Goal: Check status: Check status

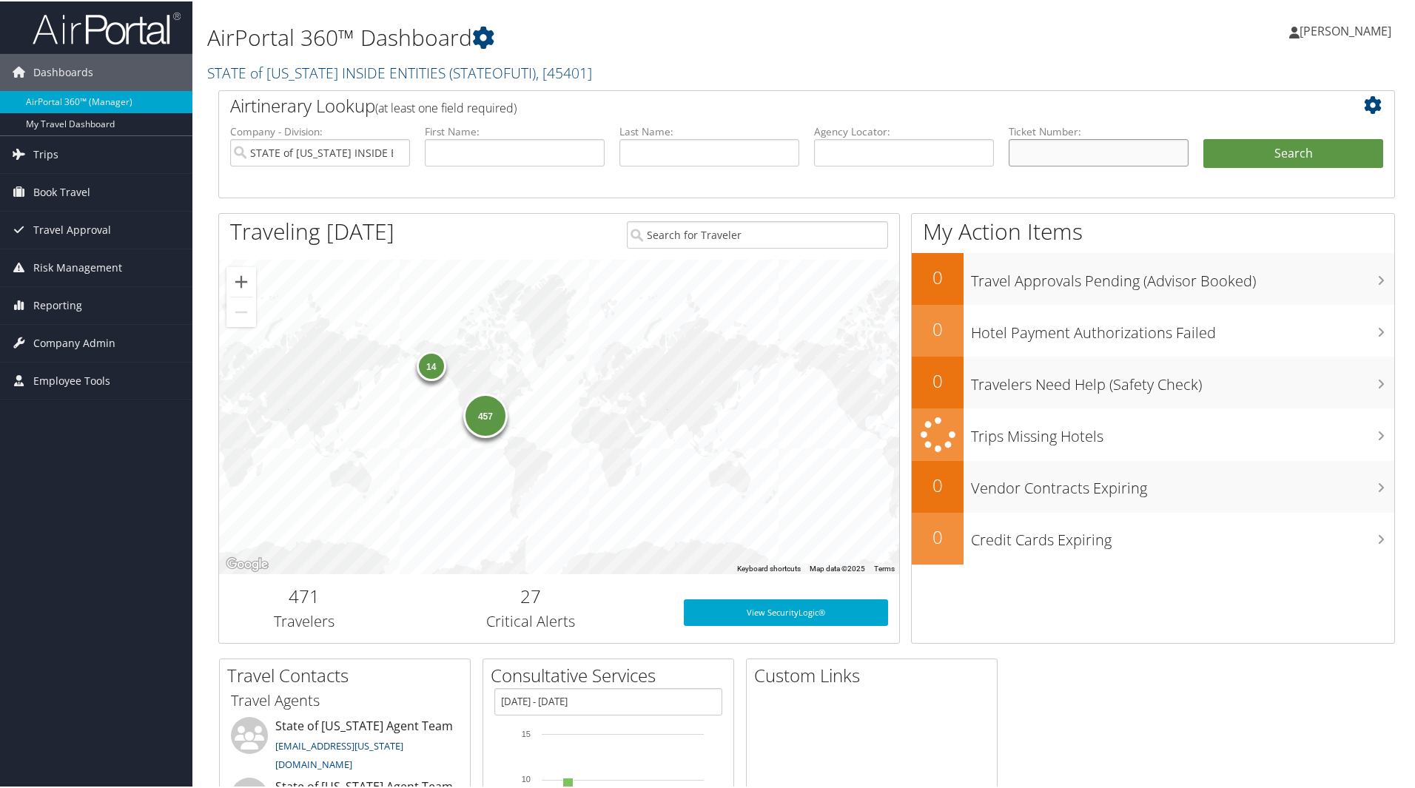
click at [1039, 152] on input "text" at bounding box center [1099, 151] width 180 height 27
type input "8900897556838"
click at [1306, 152] on button "Search" at bounding box center [1294, 153] width 180 height 30
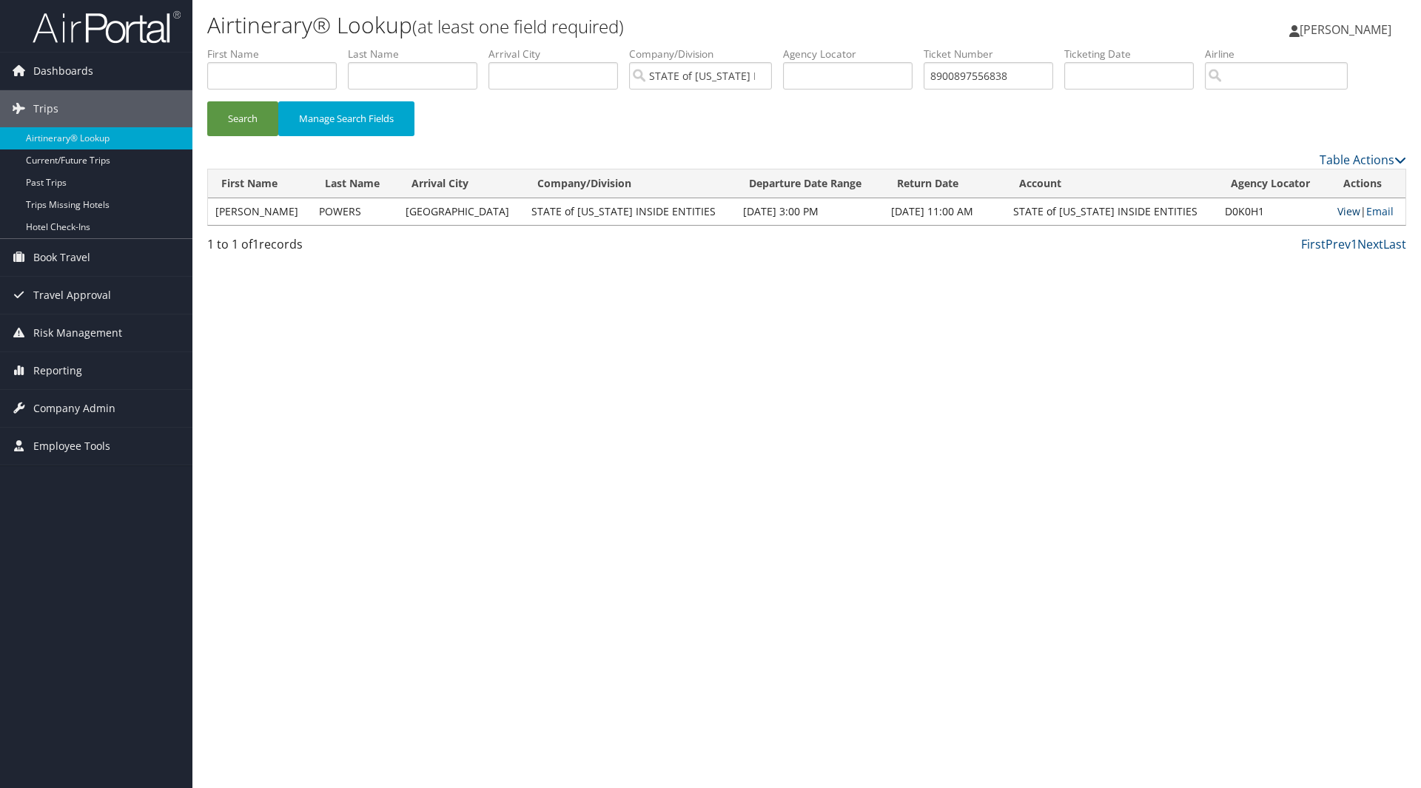
click at [1337, 210] on link "View" at bounding box center [1348, 211] width 23 height 14
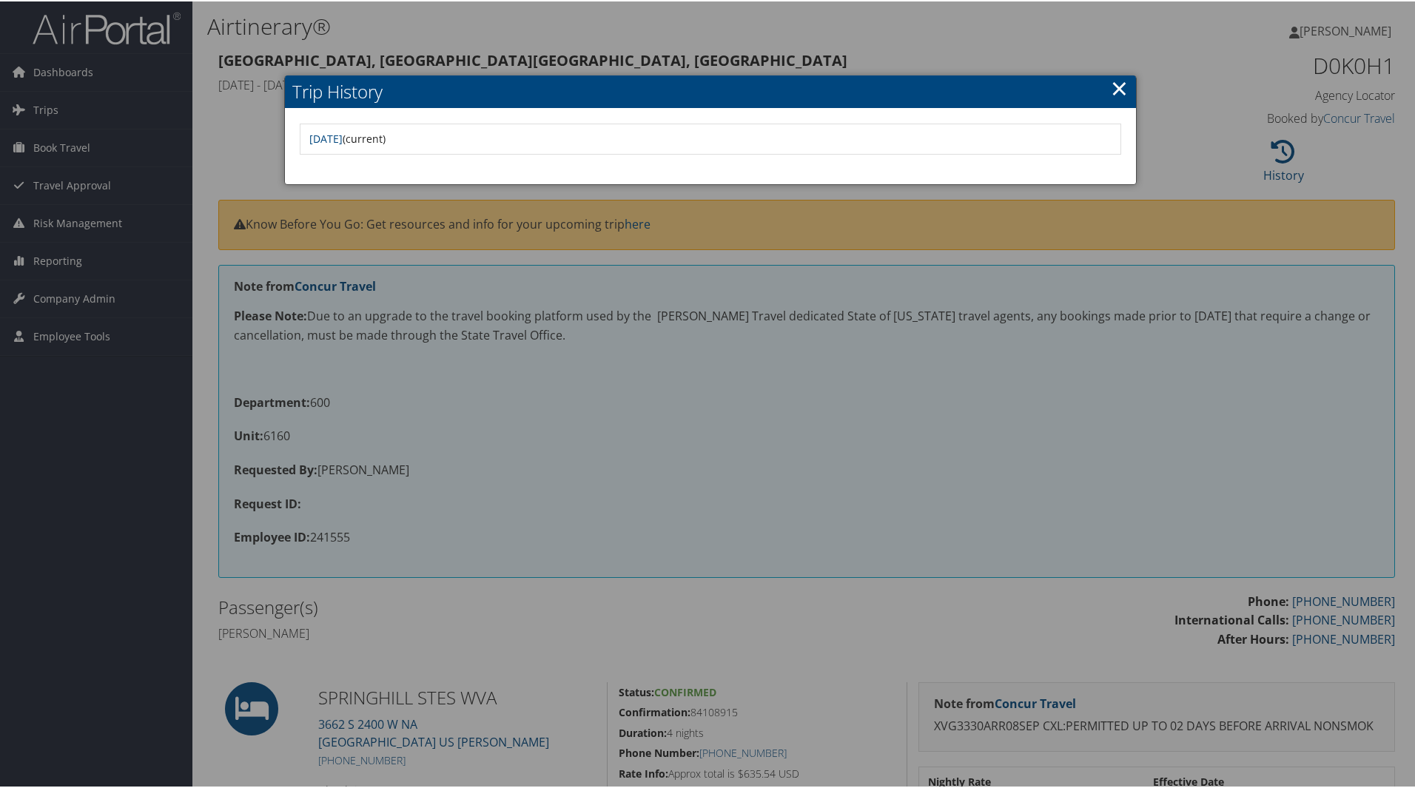
click at [1112, 87] on link "×" at bounding box center [1119, 87] width 17 height 30
